Goal: Navigation & Orientation: Find specific page/section

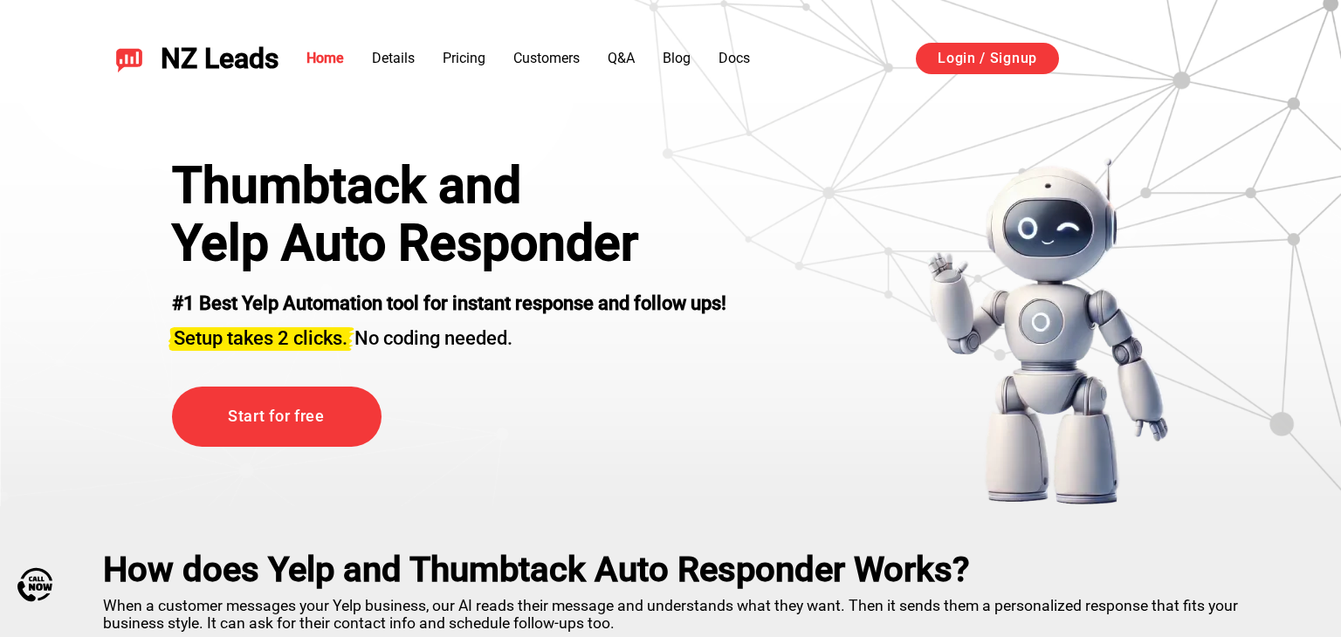
click at [279, 187] on div "Thumbtack and" at bounding box center [449, 186] width 554 height 58
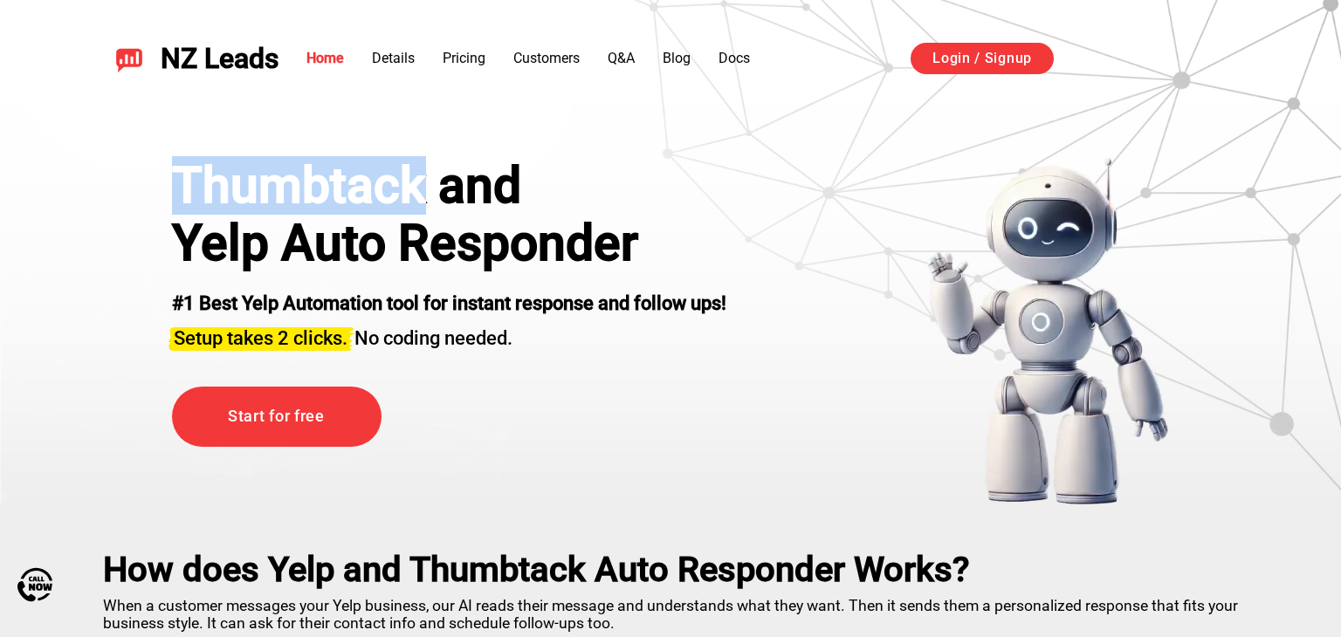
click at [279, 187] on div "Thumbtack and" at bounding box center [449, 186] width 554 height 58
click at [265, 246] on h1 "Yelp Auto Responder" at bounding box center [449, 244] width 554 height 58
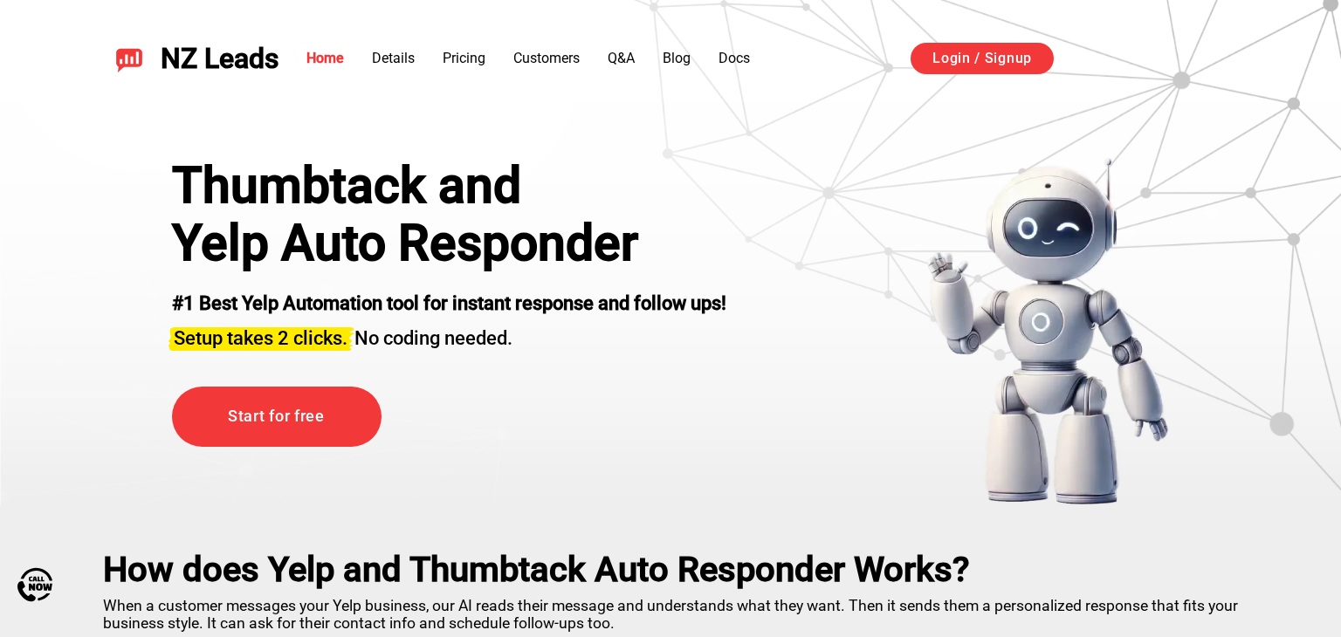
click at [265, 246] on h1 "Yelp Auto Responder" at bounding box center [449, 244] width 554 height 58
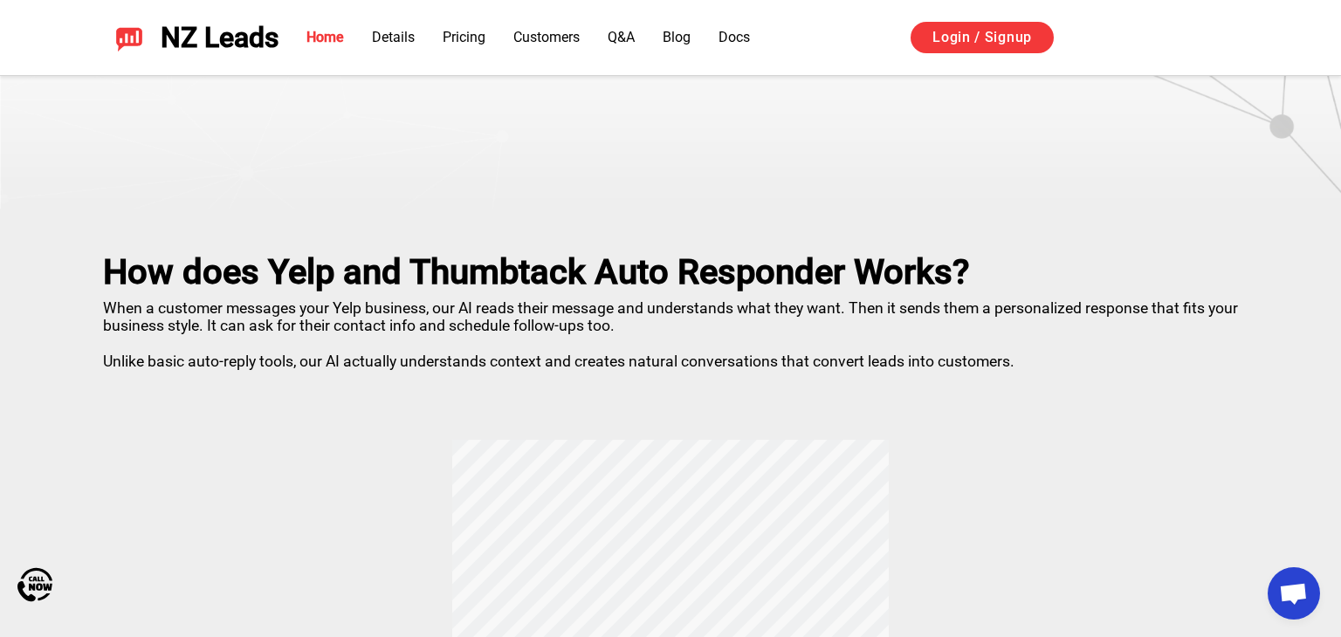
scroll to position [299, 0]
